Goal: Transaction & Acquisition: Book appointment/travel/reservation

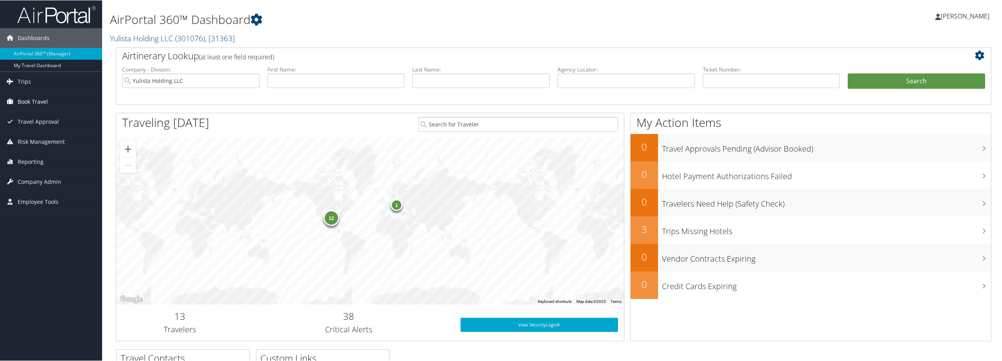
click at [44, 100] on span "Book Travel" at bounding box center [33, 102] width 30 height 20
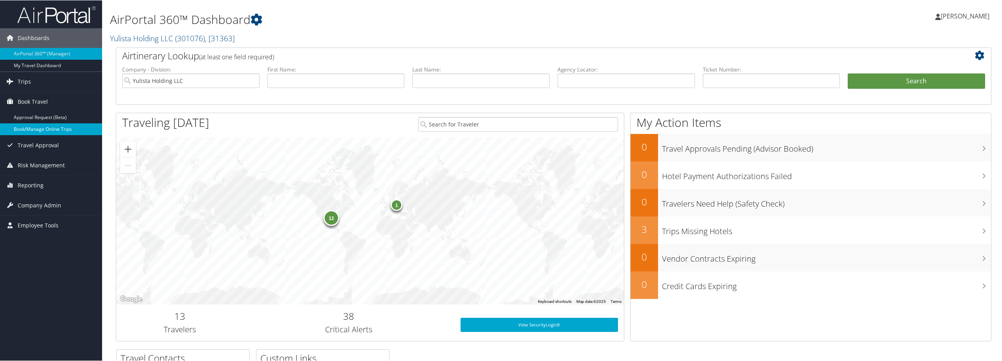
click at [35, 129] on link "Book/Manage Online Trips" at bounding box center [51, 129] width 102 height 12
